Goal: Task Accomplishment & Management: Use online tool/utility

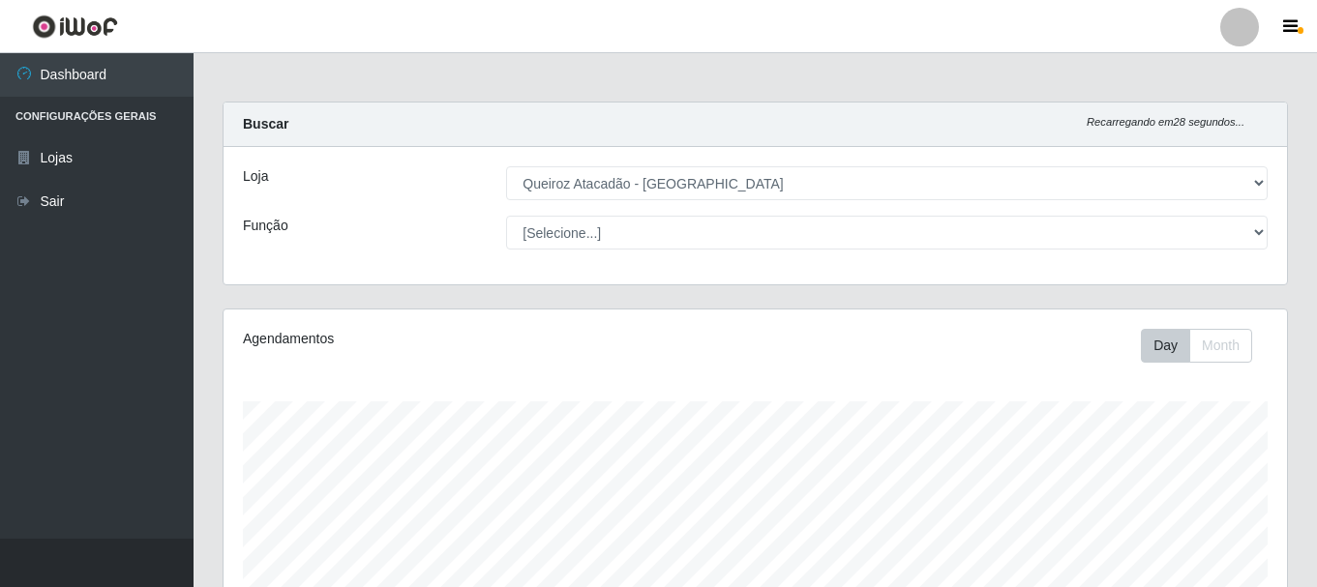
select select "464"
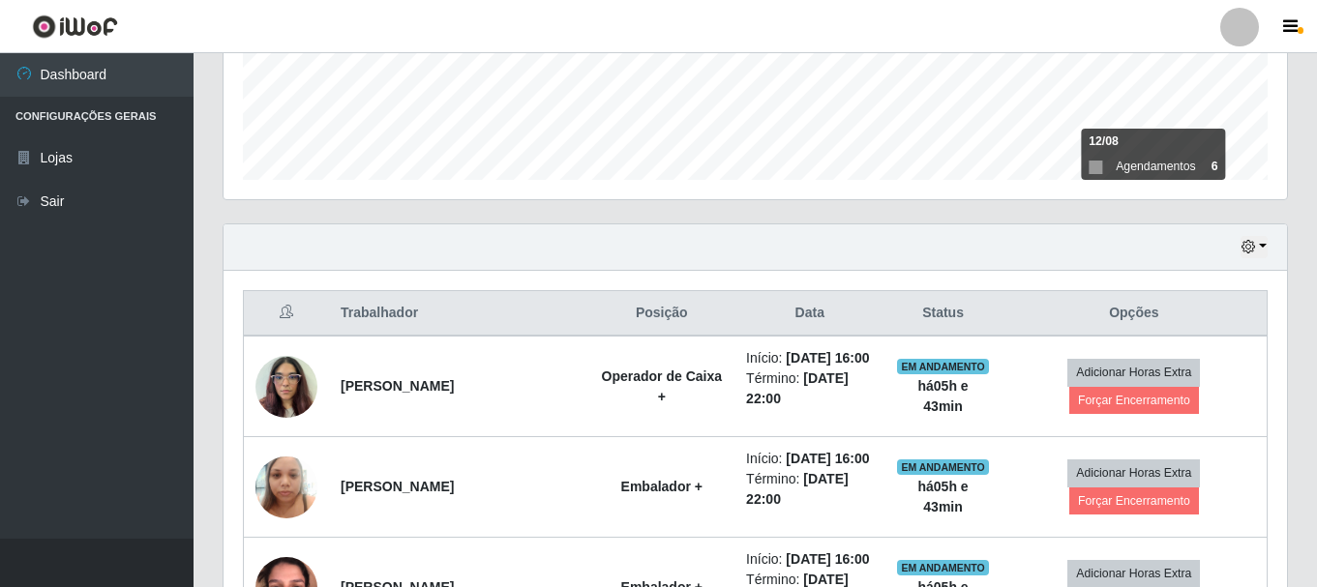
scroll to position [402, 1064]
click at [1262, 246] on button "button" at bounding box center [1254, 247] width 27 height 22
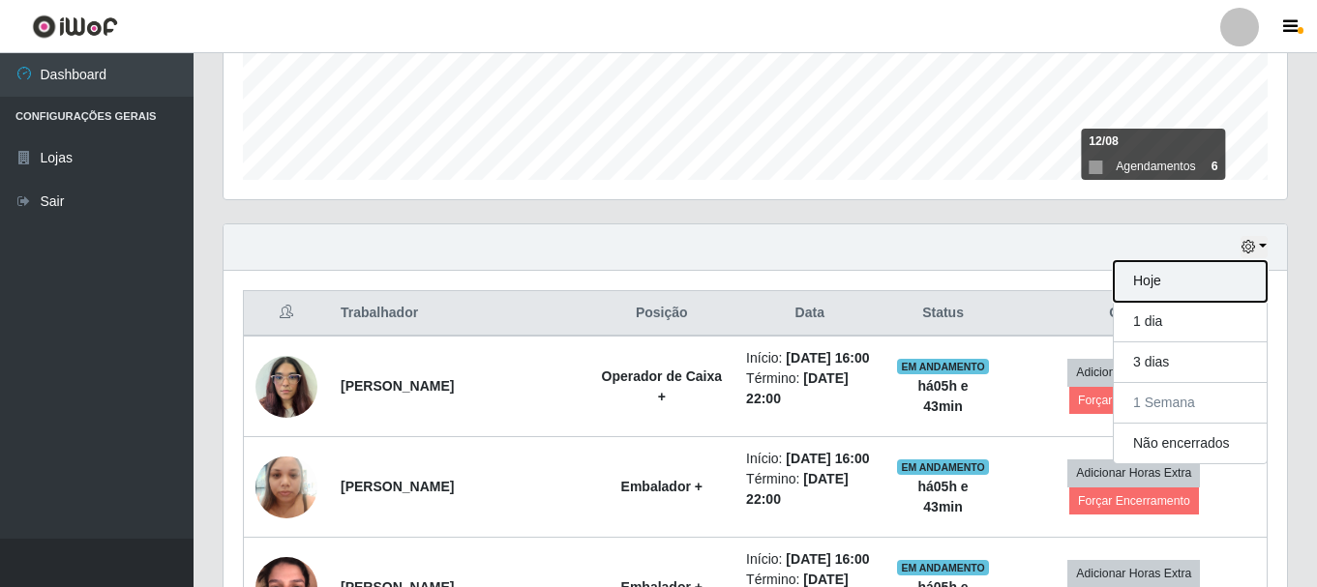
click at [1185, 286] on button "Hoje" at bounding box center [1190, 281] width 153 height 41
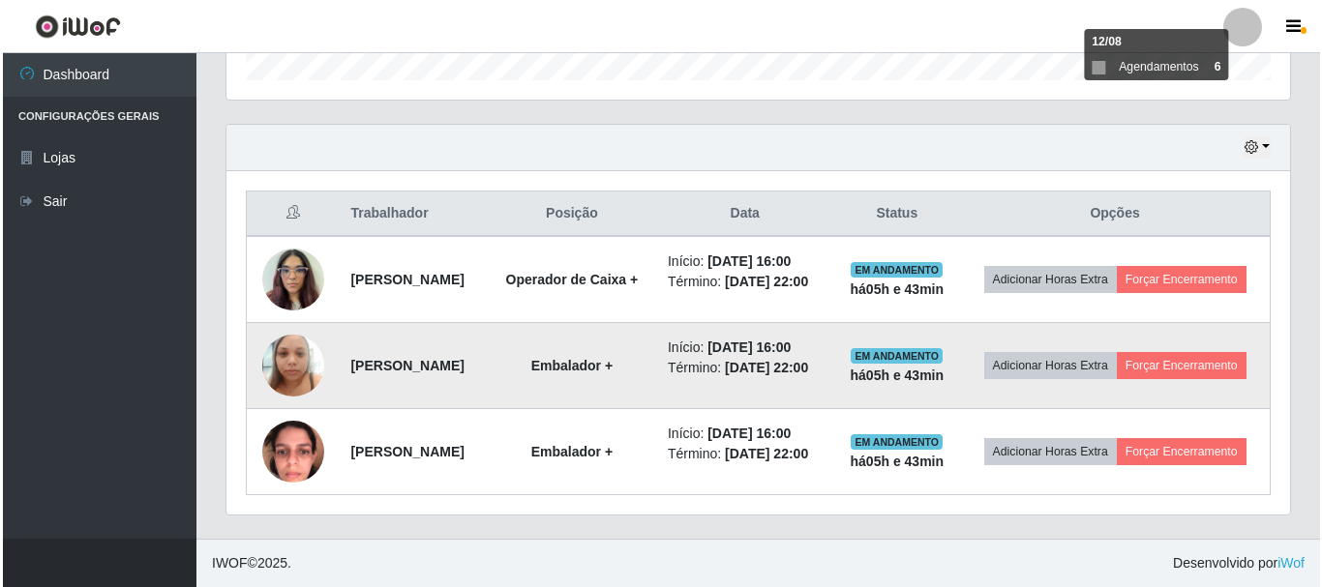
scroll to position [655, 0]
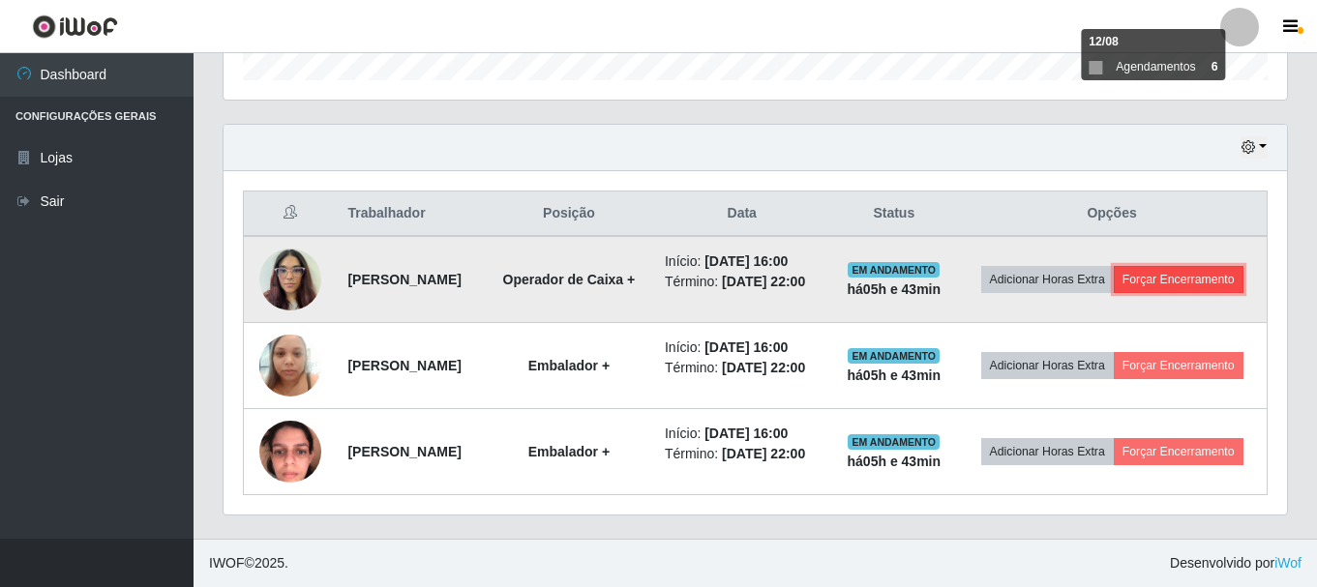
click at [1115, 266] on button "Forçar Encerramento" at bounding box center [1179, 279] width 130 height 27
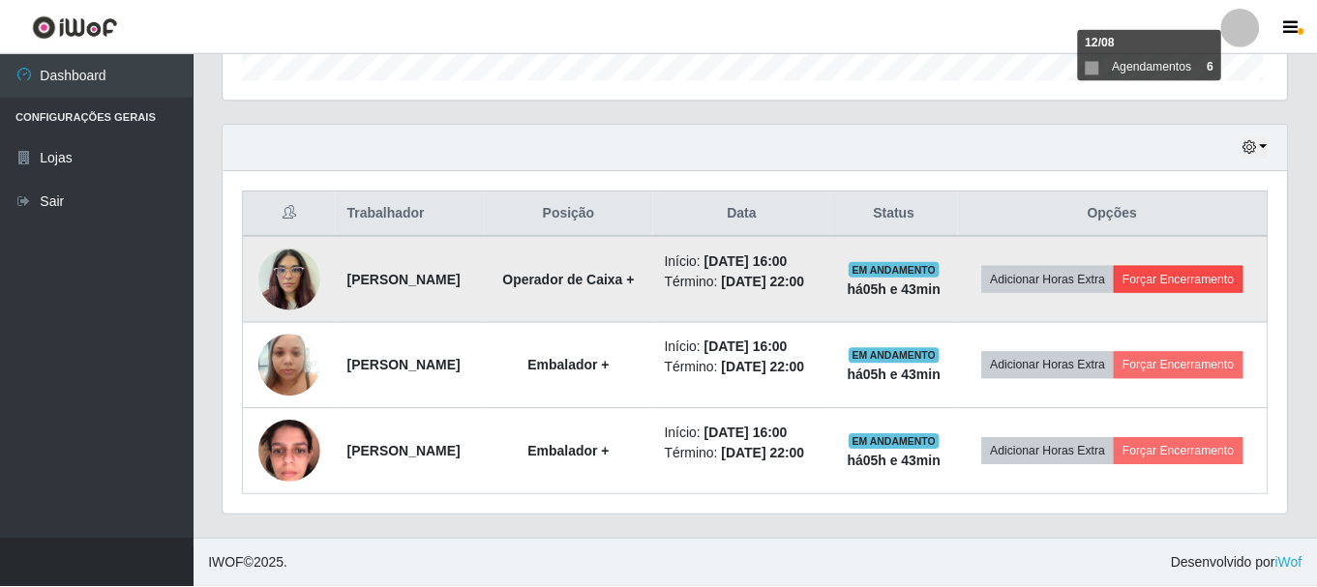
scroll to position [402, 1054]
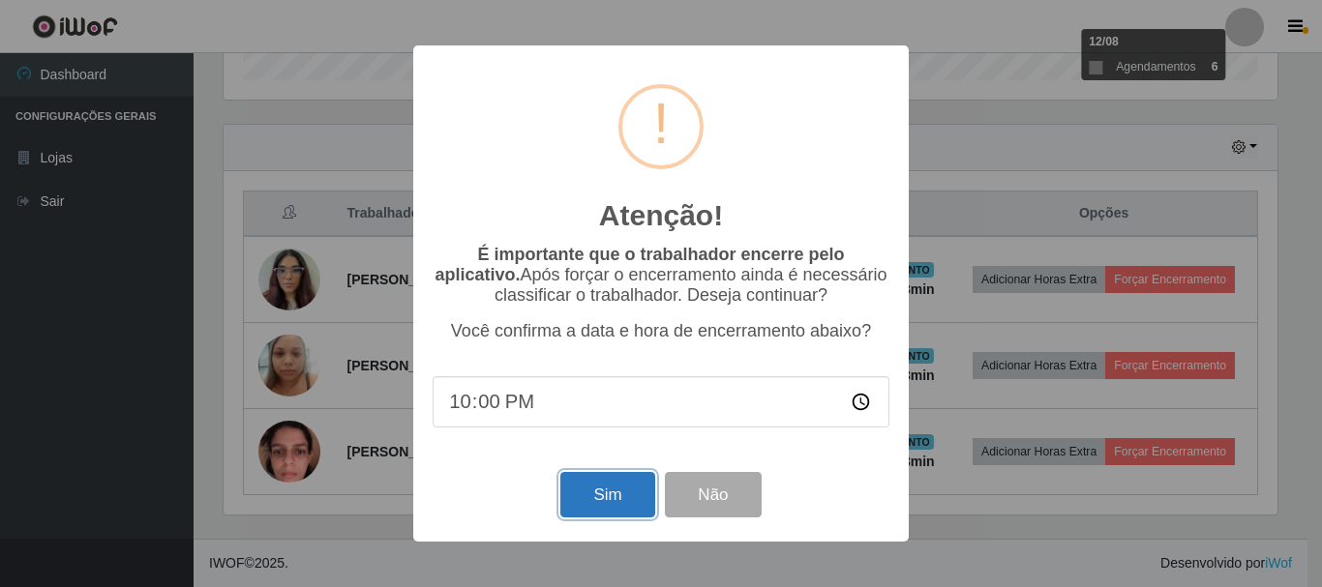
click at [579, 500] on button "Sim" at bounding box center [607, 494] width 94 height 45
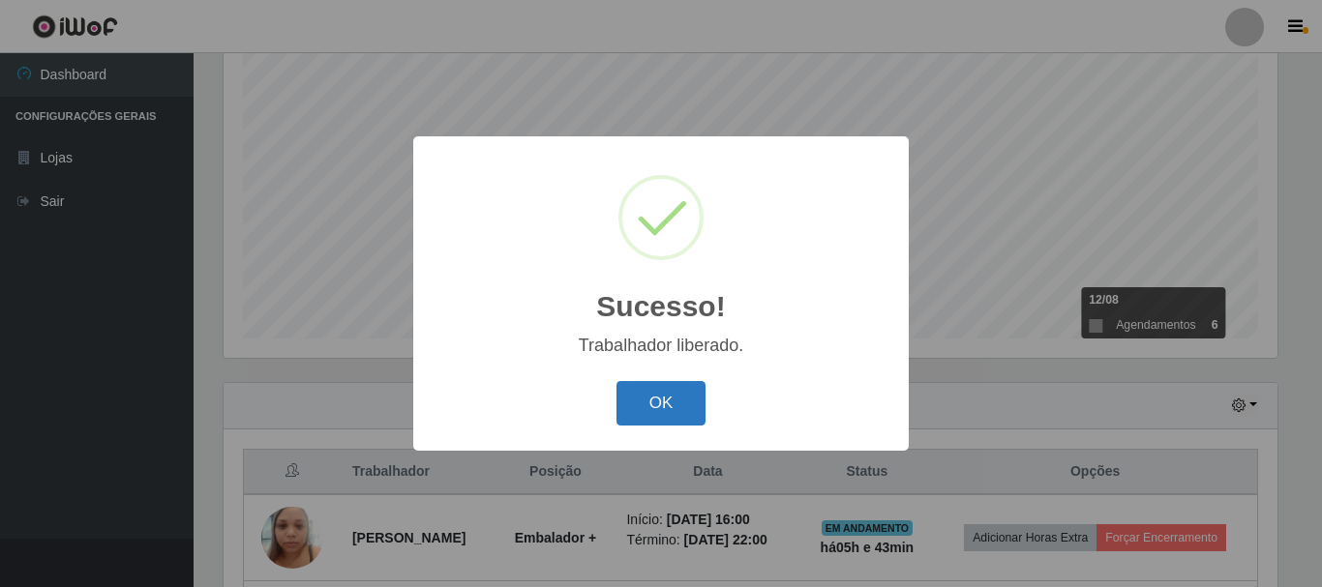
click at [638, 400] on button "OK" at bounding box center [661, 403] width 90 height 45
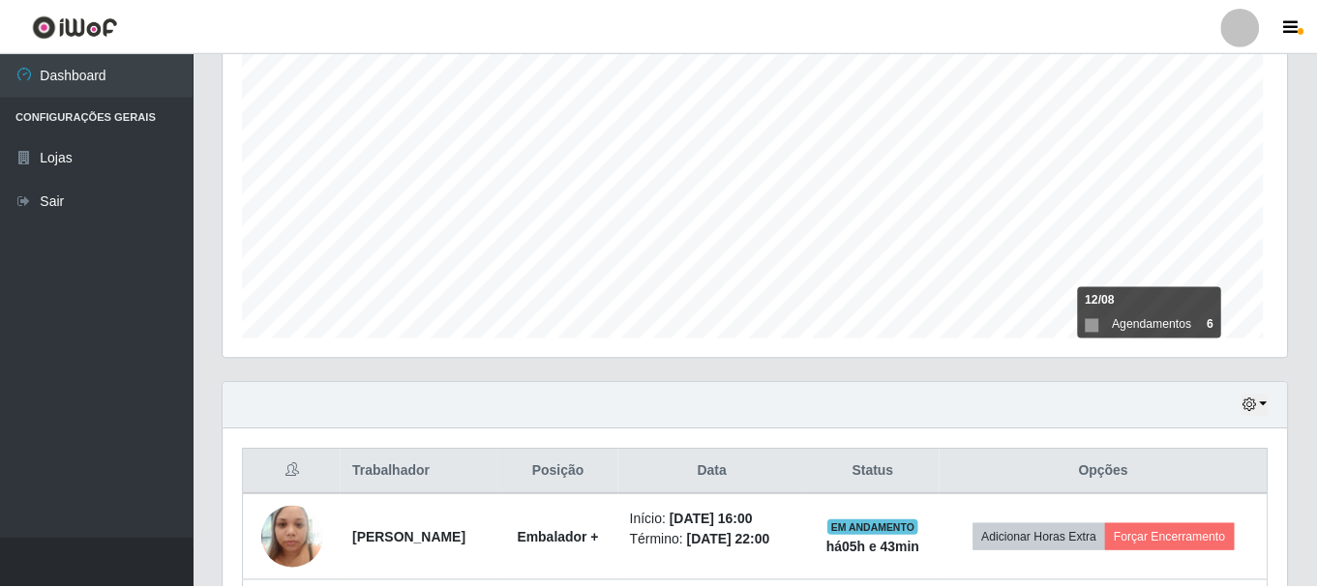
scroll to position [402, 1064]
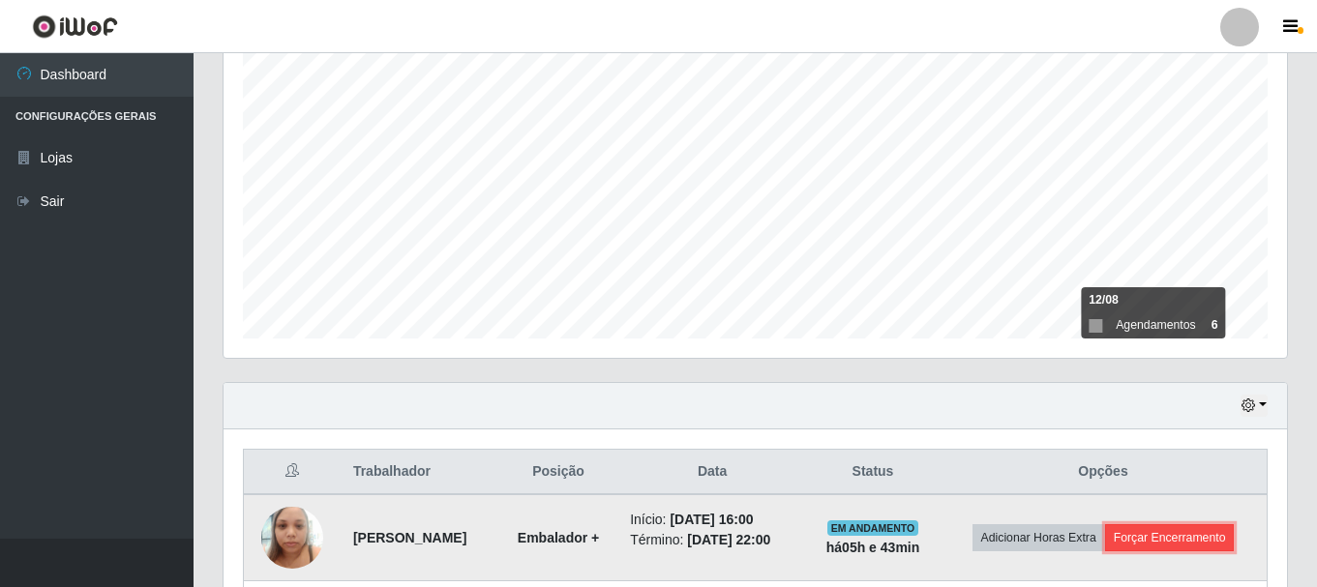
click at [1188, 538] on button "Forçar Encerramento" at bounding box center [1170, 538] width 130 height 27
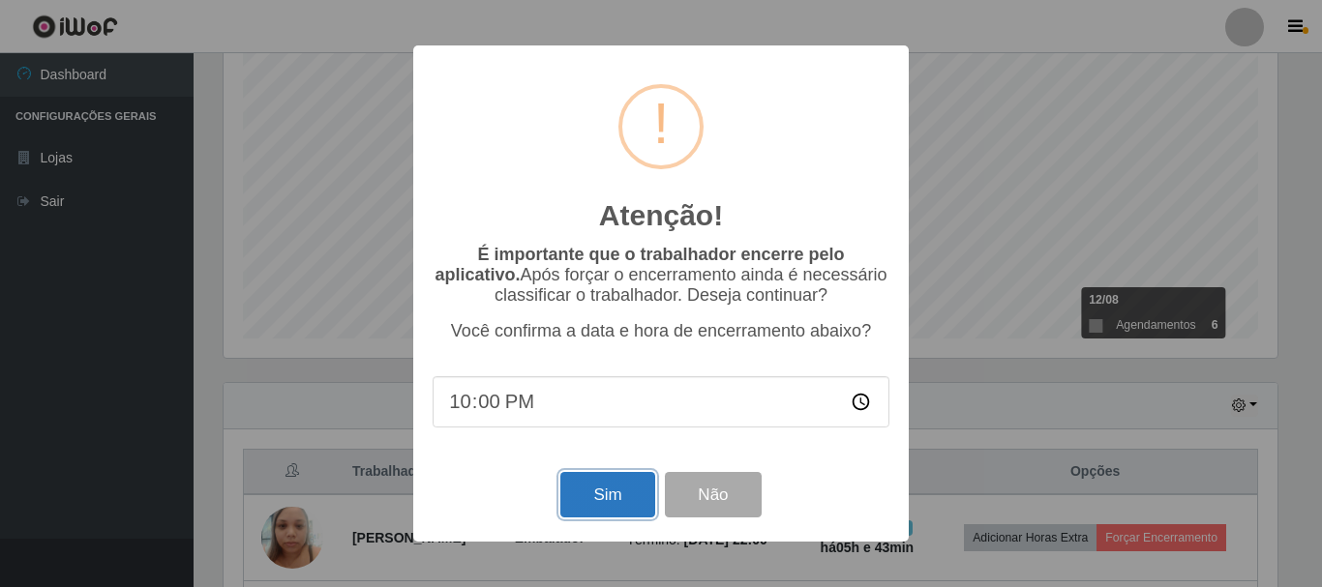
click at [606, 498] on button "Sim" at bounding box center [607, 494] width 94 height 45
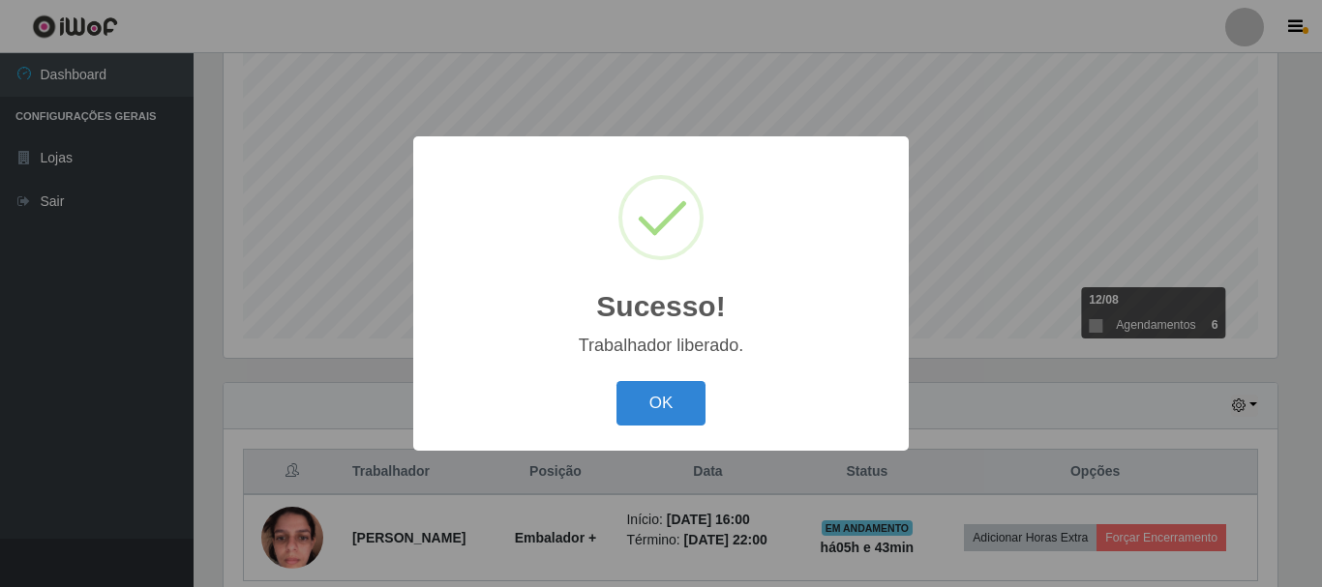
click at [616, 381] on button "OK" at bounding box center [661, 403] width 90 height 45
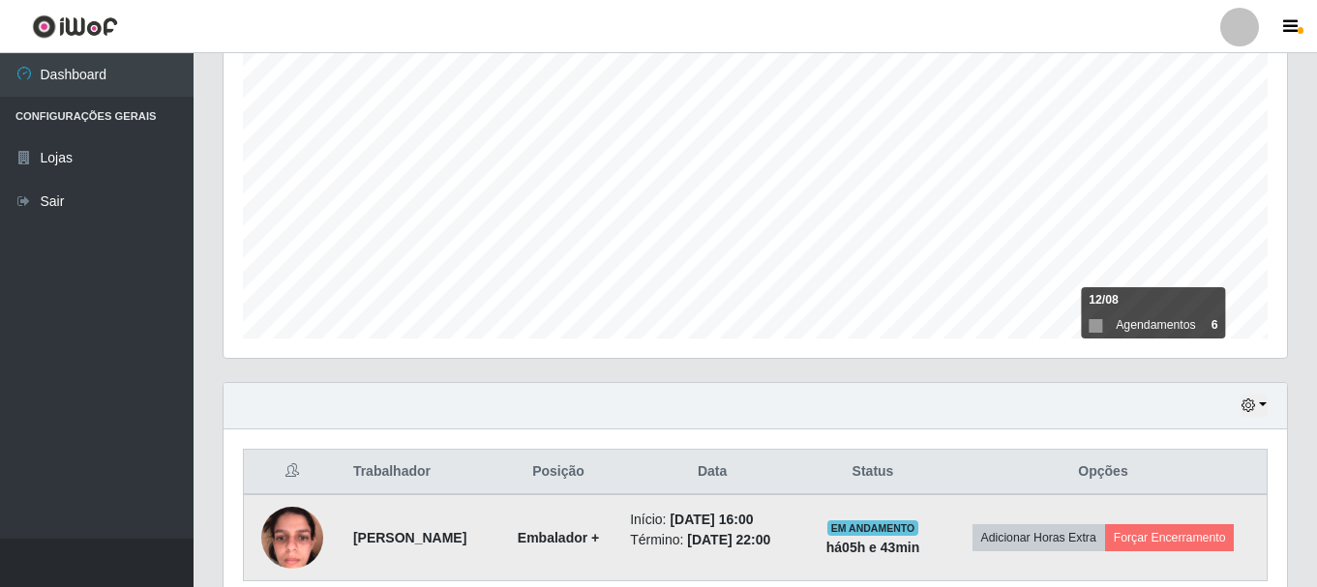
scroll to position [439, 0]
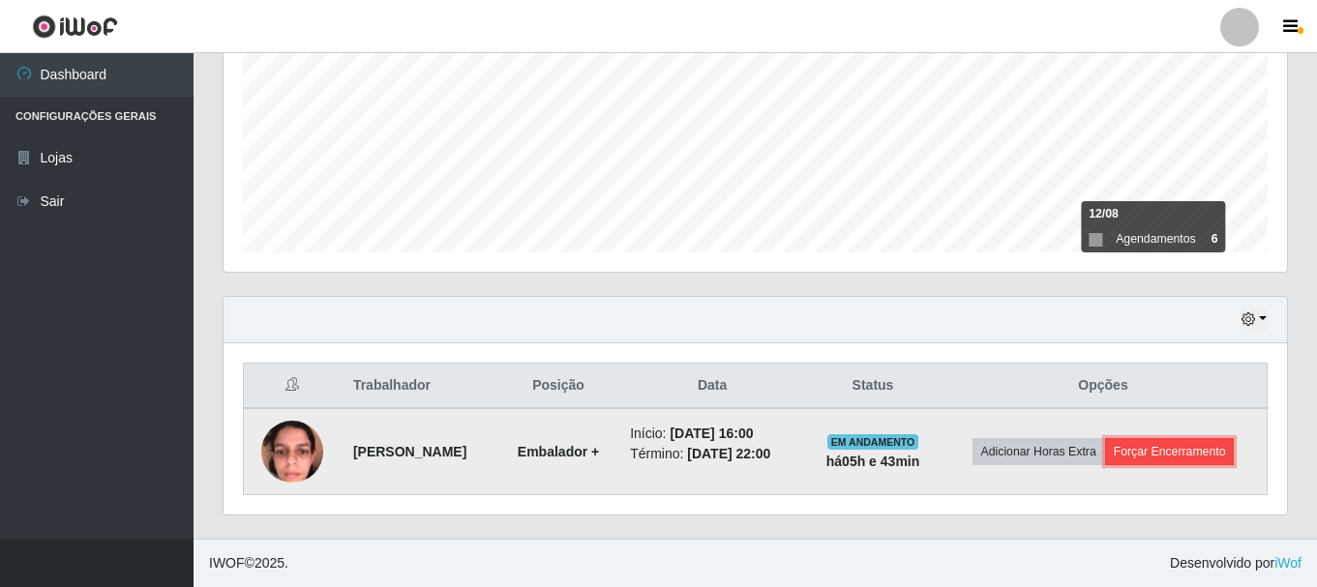
click at [1187, 442] on button "Forçar Encerramento" at bounding box center [1170, 451] width 130 height 27
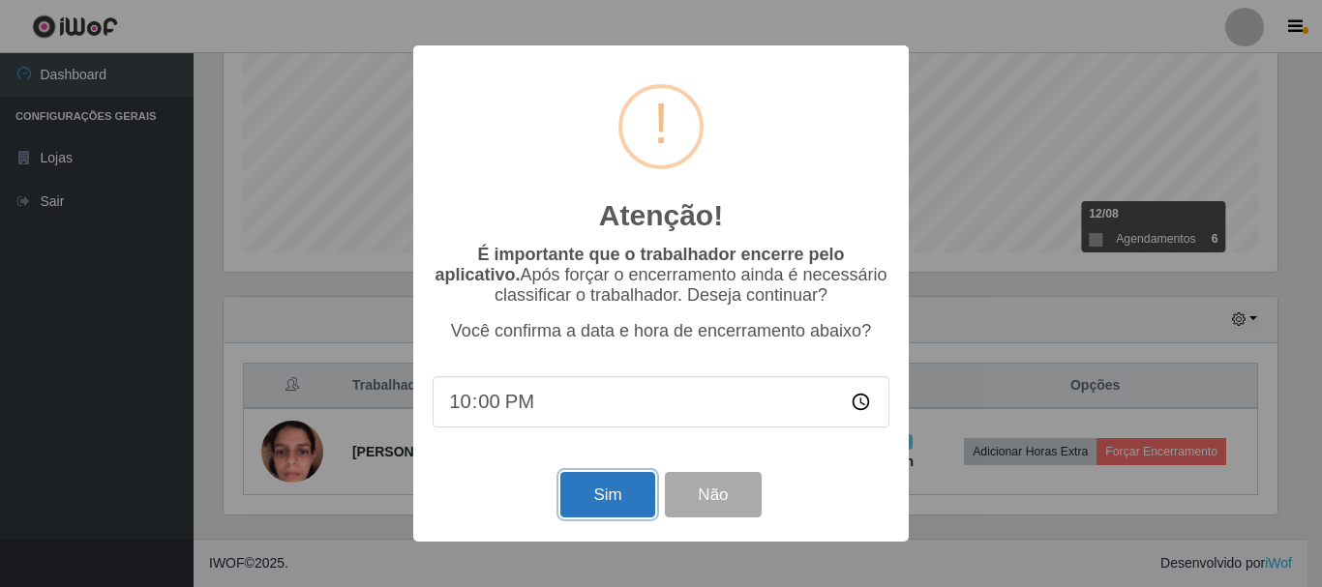
click at [609, 497] on button "Sim" at bounding box center [607, 494] width 94 height 45
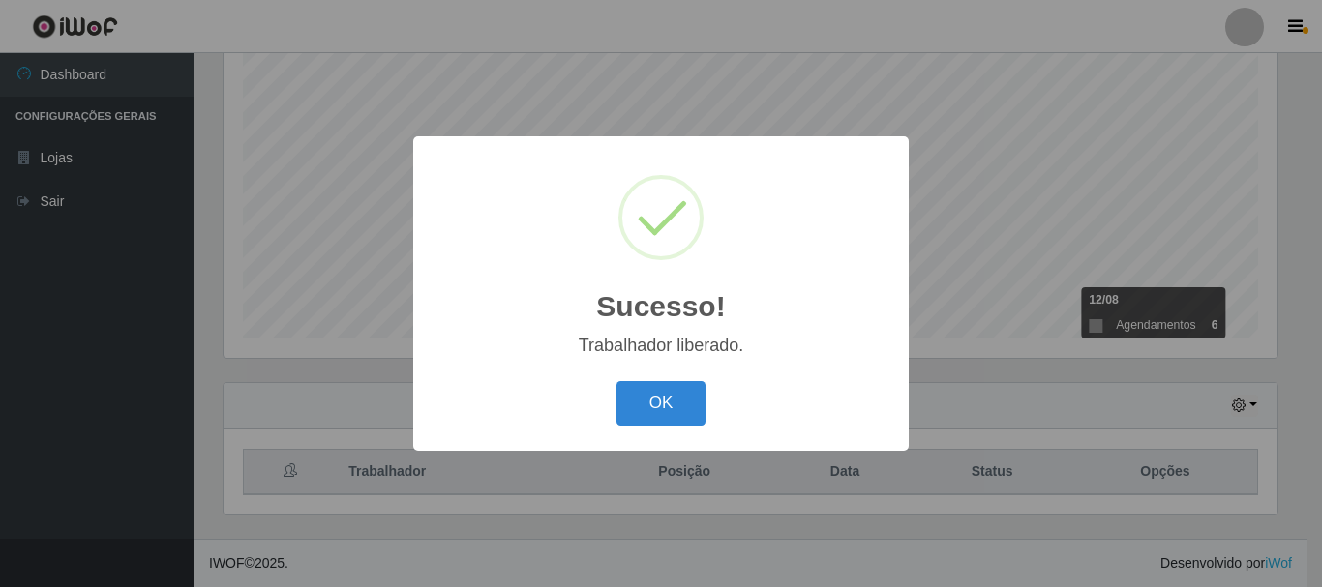
click at [616, 381] on button "OK" at bounding box center [661, 403] width 90 height 45
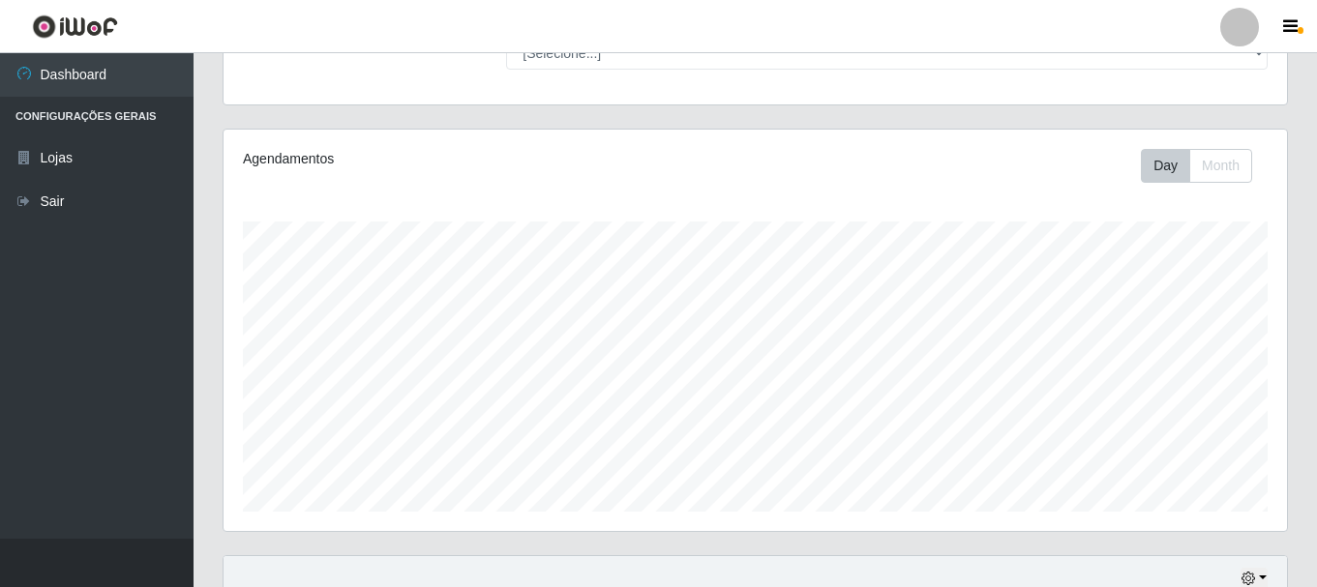
scroll to position [353, 0]
